Goal: Contribute content

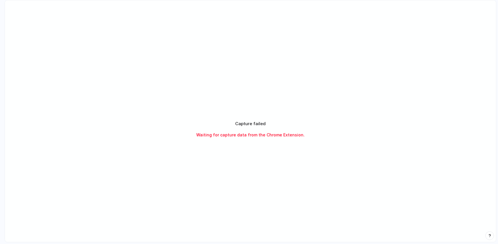
drag, startPoint x: 219, startPoint y: 134, endPoint x: 288, endPoint y: 134, distance: 68.5
click at [288, 134] on span "Waiting for capture data from the Chrome Extension." at bounding box center [250, 135] width 108 height 6
click at [348, 66] on div "Capture failed Waiting for capture data from the Chrome Extension." at bounding box center [250, 129] width 491 height 258
